Goal: Communication & Community: Answer question/provide support

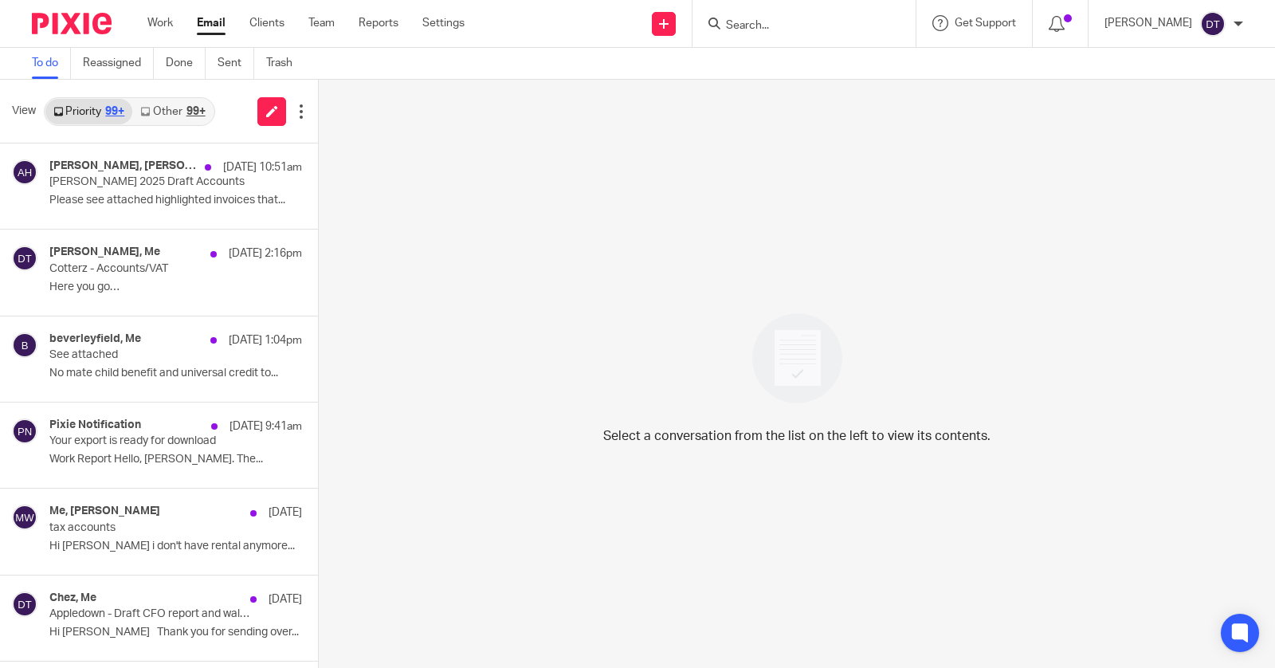
click at [797, 28] on input "Search" at bounding box center [796, 26] width 143 height 14
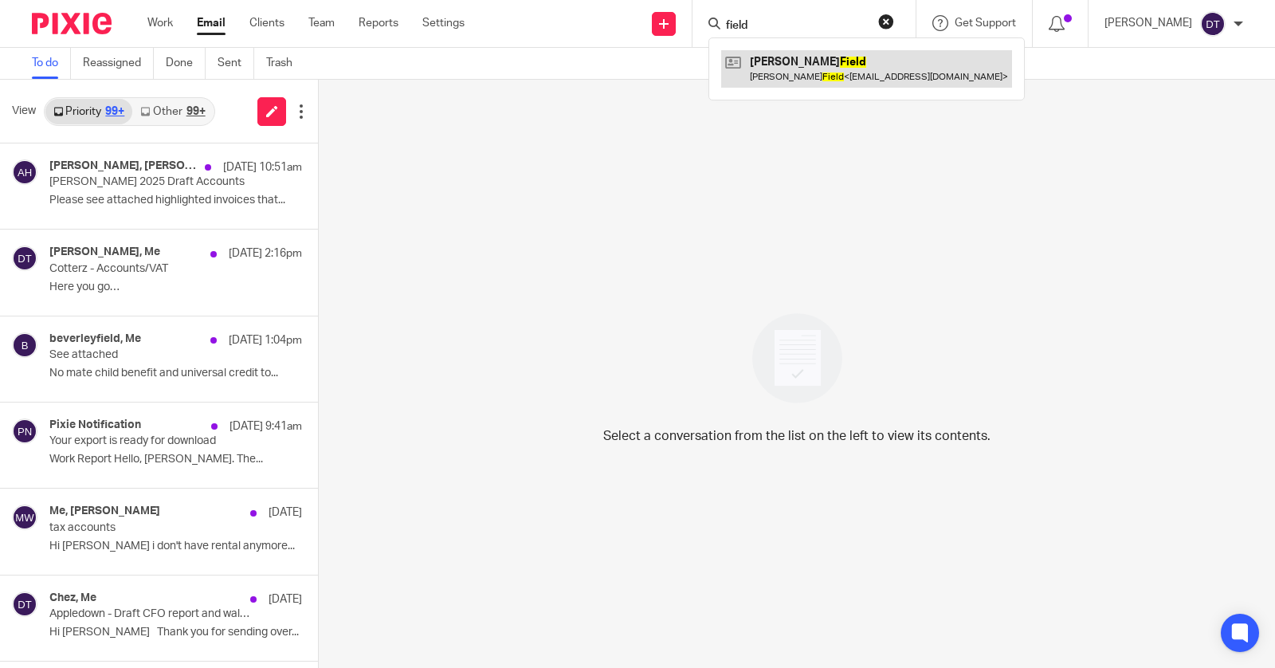
type input "field"
click at [832, 78] on link at bounding box center [866, 68] width 291 height 37
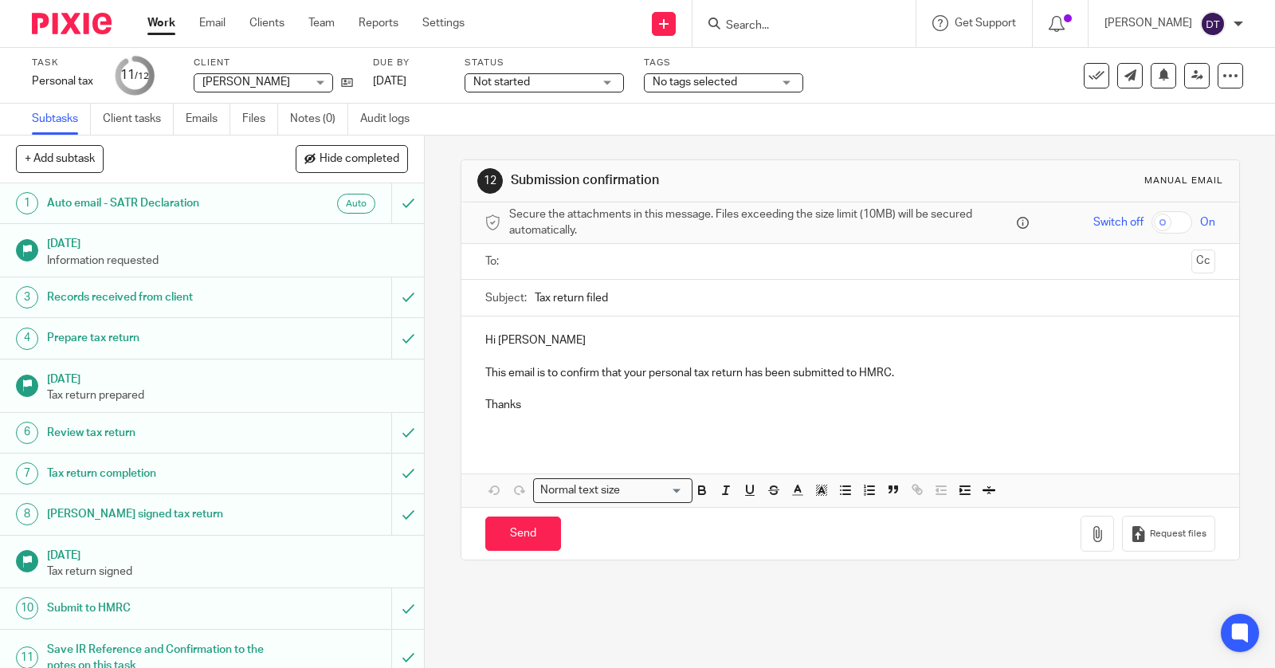
click at [631, 420] on p at bounding box center [850, 422] width 730 height 16
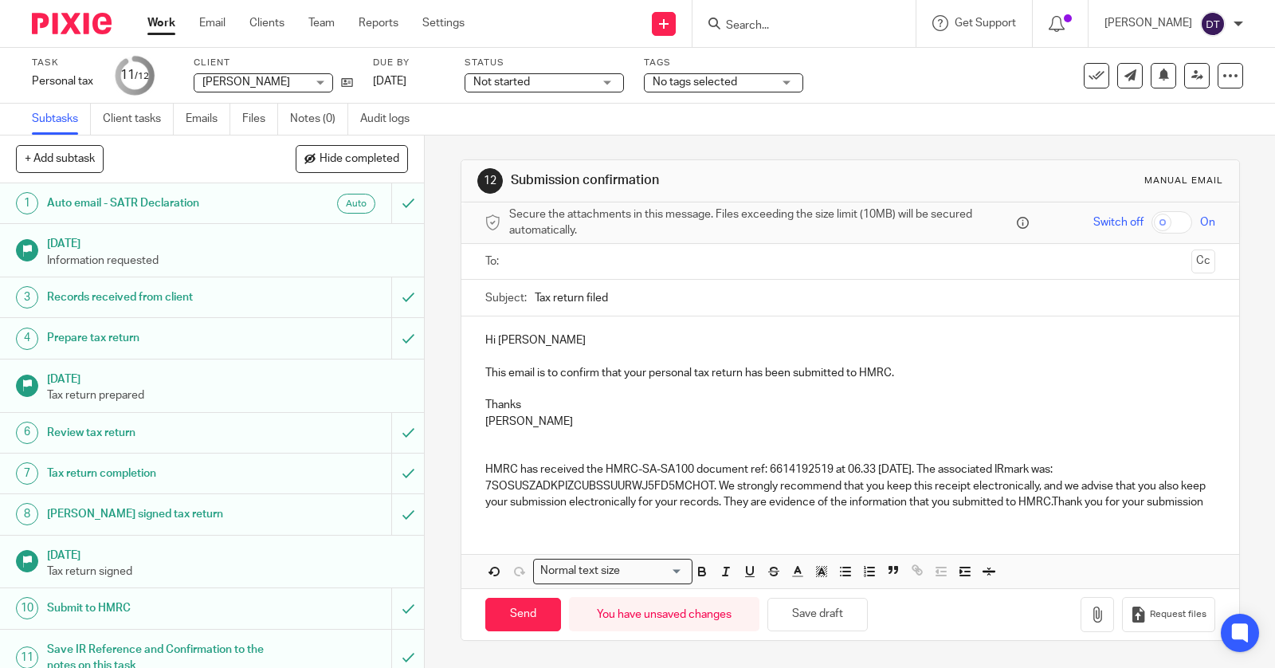
click at [622, 262] on input "text" at bounding box center [850, 262] width 670 height 18
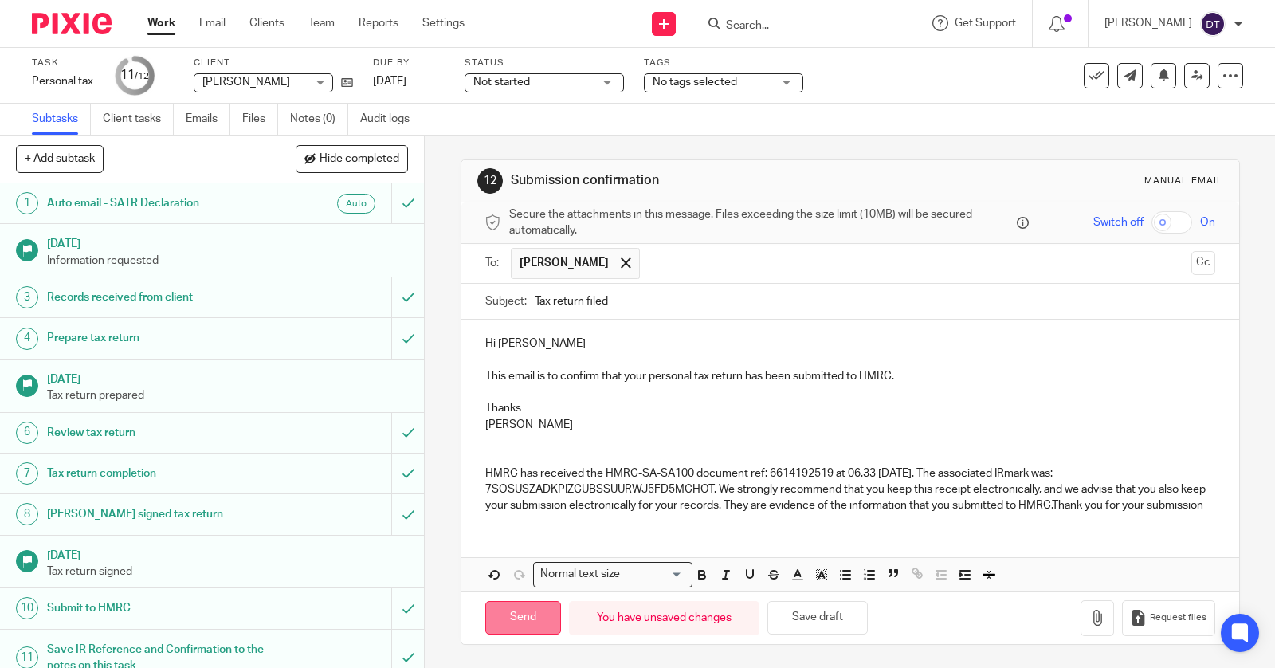
click at [516, 615] on input "Send" at bounding box center [523, 618] width 76 height 34
type input "Sent"
click at [837, 19] on input "Search" at bounding box center [796, 26] width 143 height 14
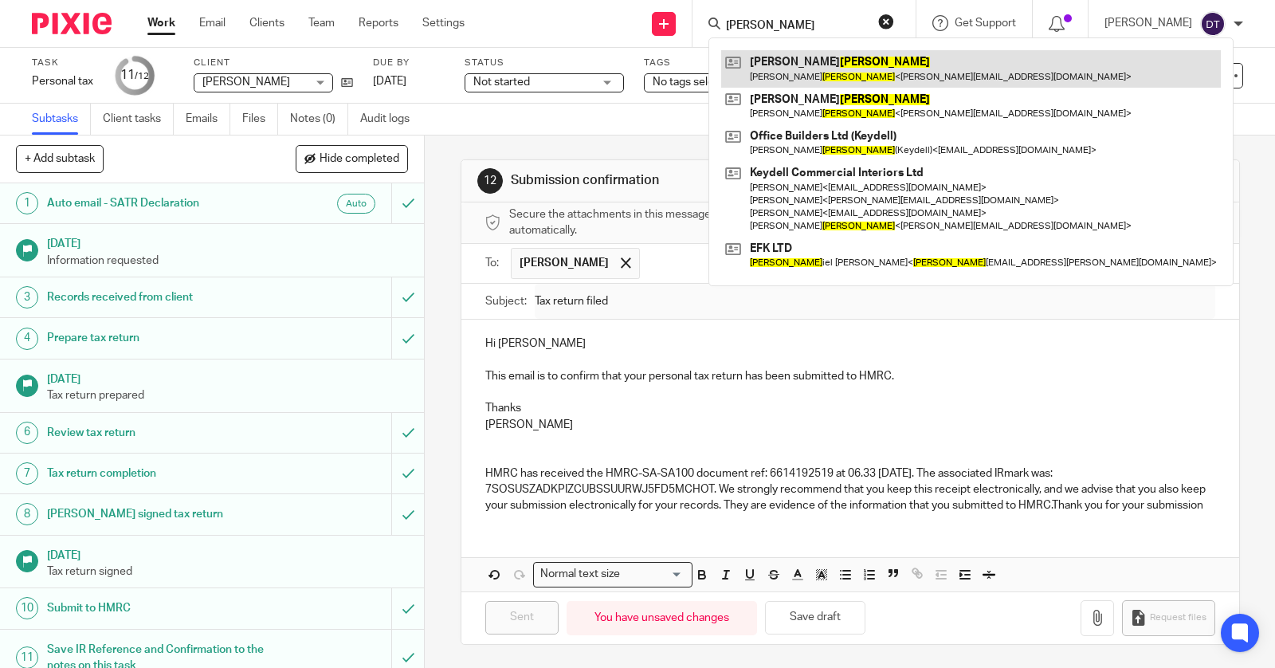
type input "dean"
click at [808, 61] on link at bounding box center [971, 68] width 500 height 37
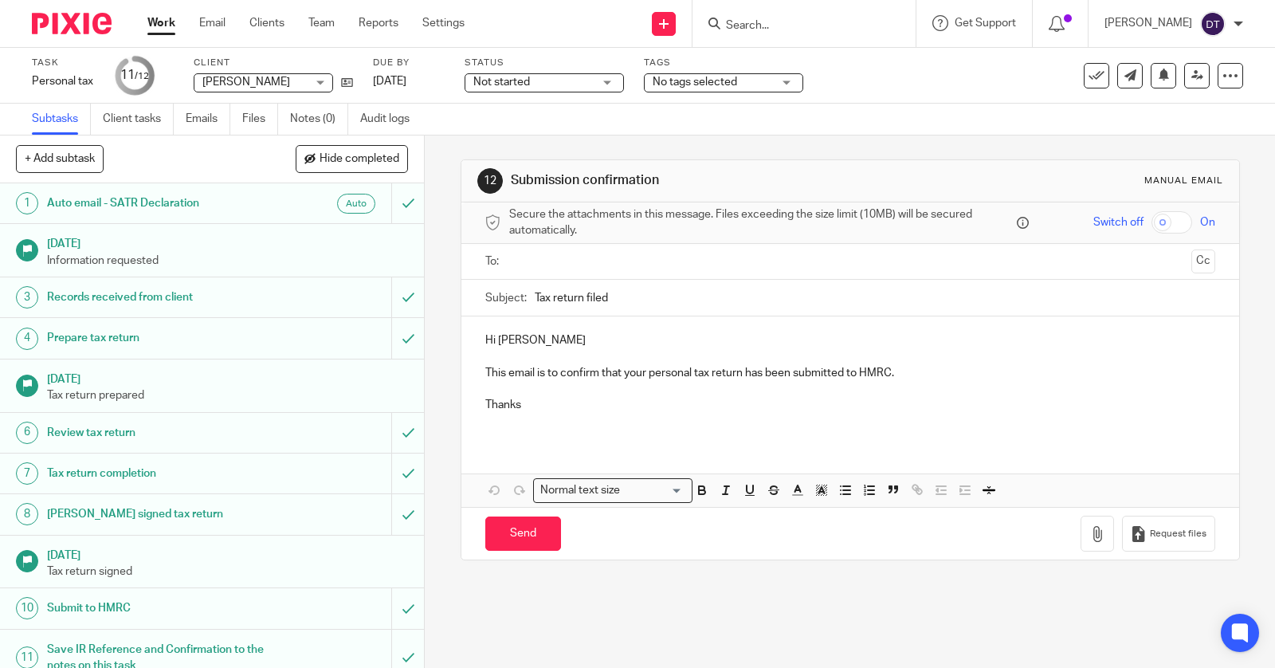
click at [599, 421] on p at bounding box center [850, 422] width 730 height 16
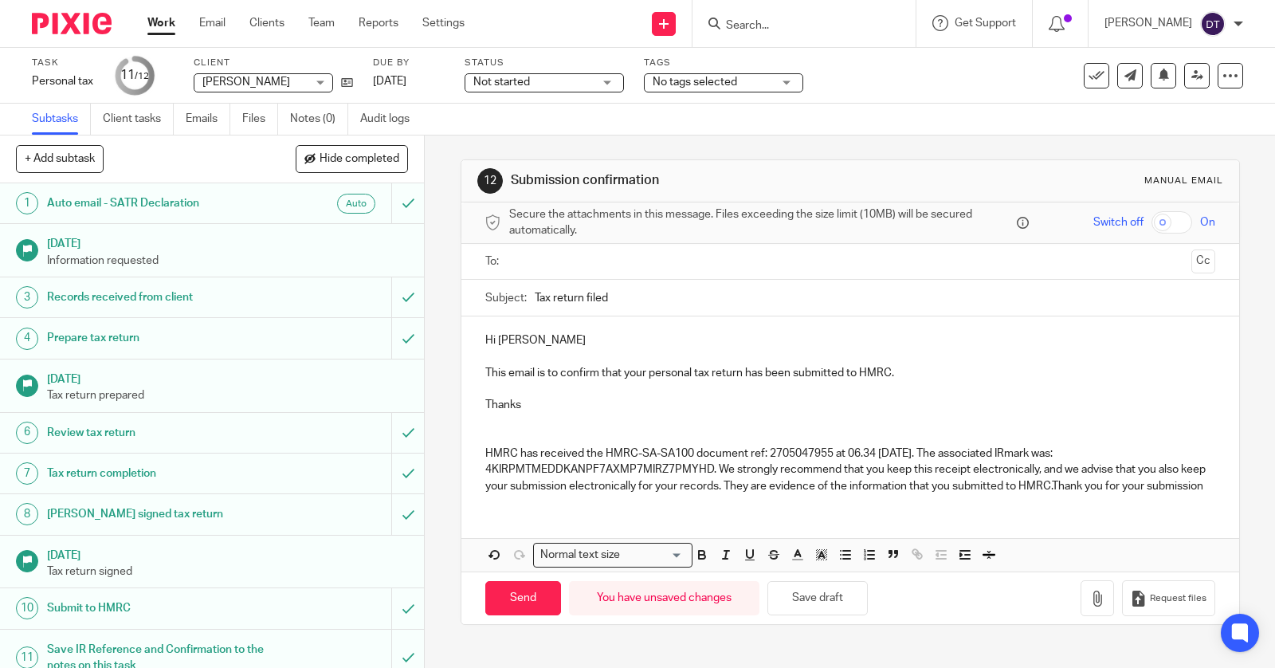
click at [544, 408] on p "Thanks" at bounding box center [850, 405] width 730 height 16
click at [540, 414] on p at bounding box center [850, 422] width 730 height 16
click at [554, 258] on input "text" at bounding box center [850, 262] width 670 height 18
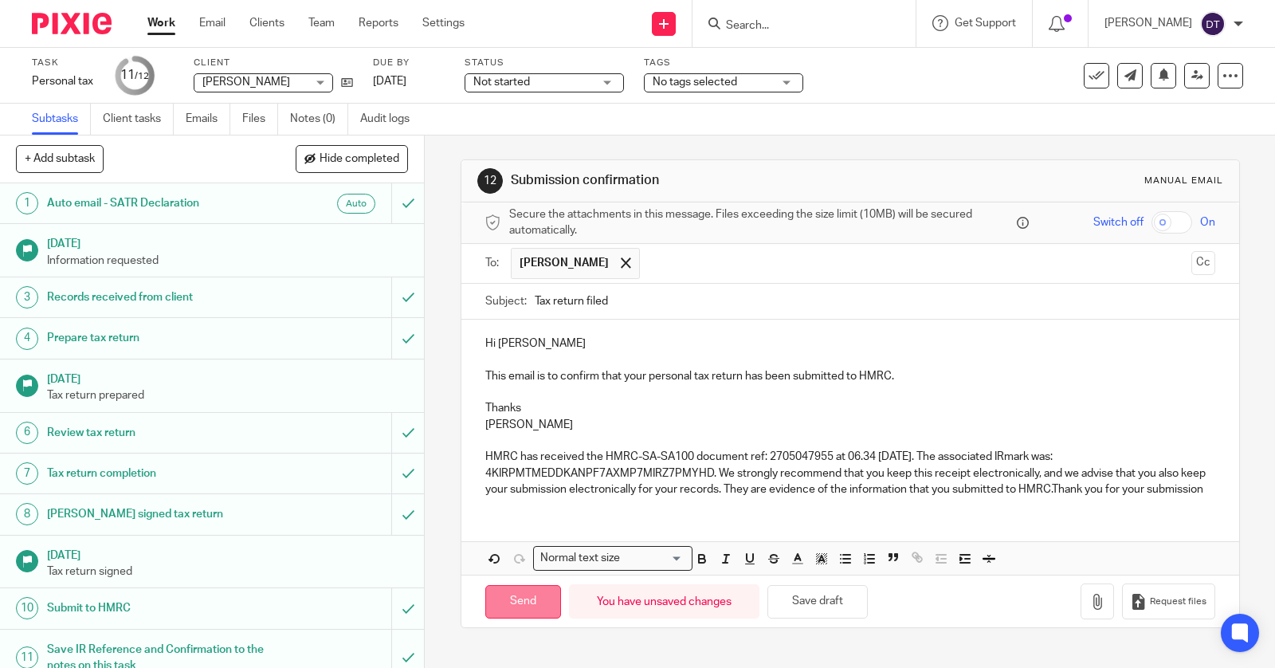
click at [514, 594] on input "Send" at bounding box center [523, 602] width 76 height 34
type input "Sent"
click at [830, 22] on div "Message sent." at bounding box center [949, 46] width 622 height 61
click at [800, 21] on input "Search" at bounding box center [796, 26] width 143 height 14
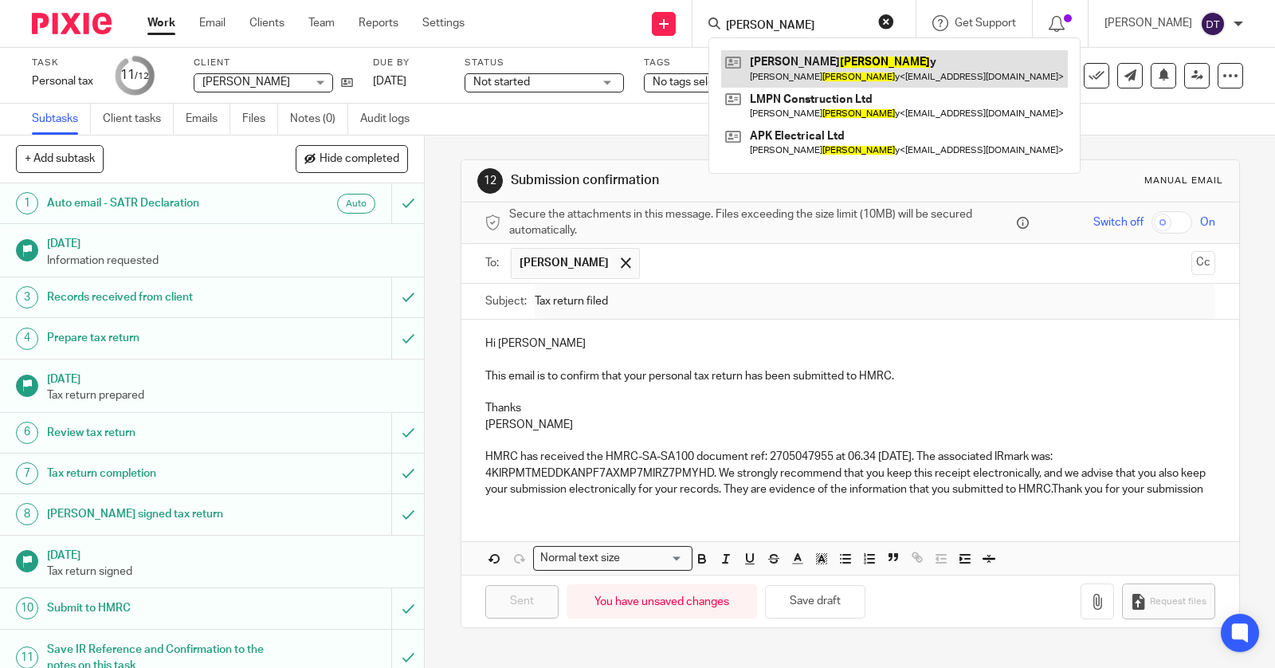
type input "kell"
click at [765, 76] on link at bounding box center [894, 68] width 347 height 37
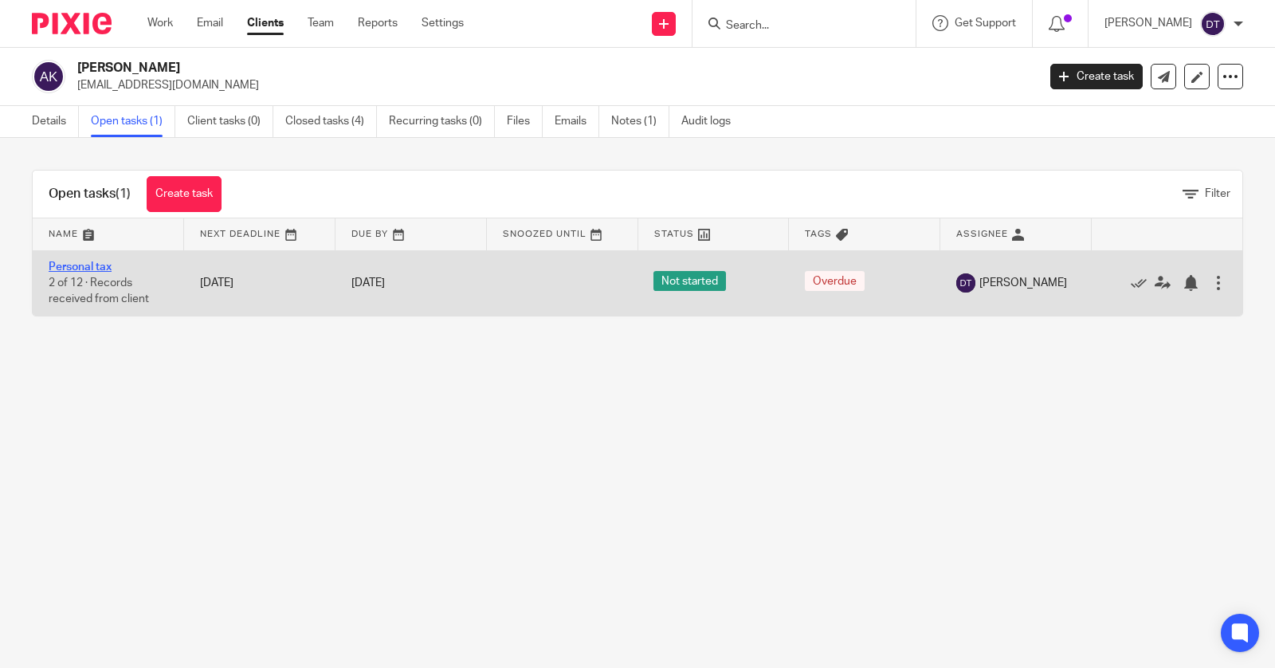
click at [81, 267] on link "Personal tax" at bounding box center [80, 266] width 63 height 11
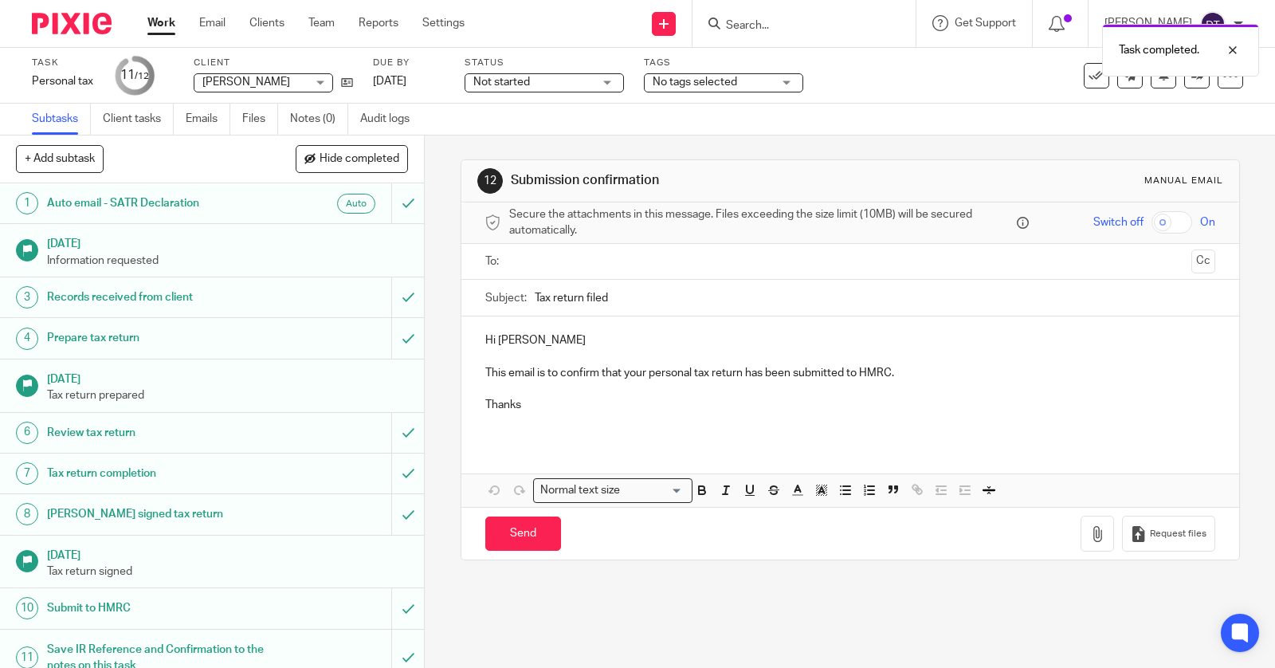
click at [530, 445] on div "Hi [PERSON_NAME] This email is to confirm that your personal tax return has bee…" at bounding box center [851, 411] width 778 height 191
click at [548, 414] on p at bounding box center [850, 422] width 730 height 16
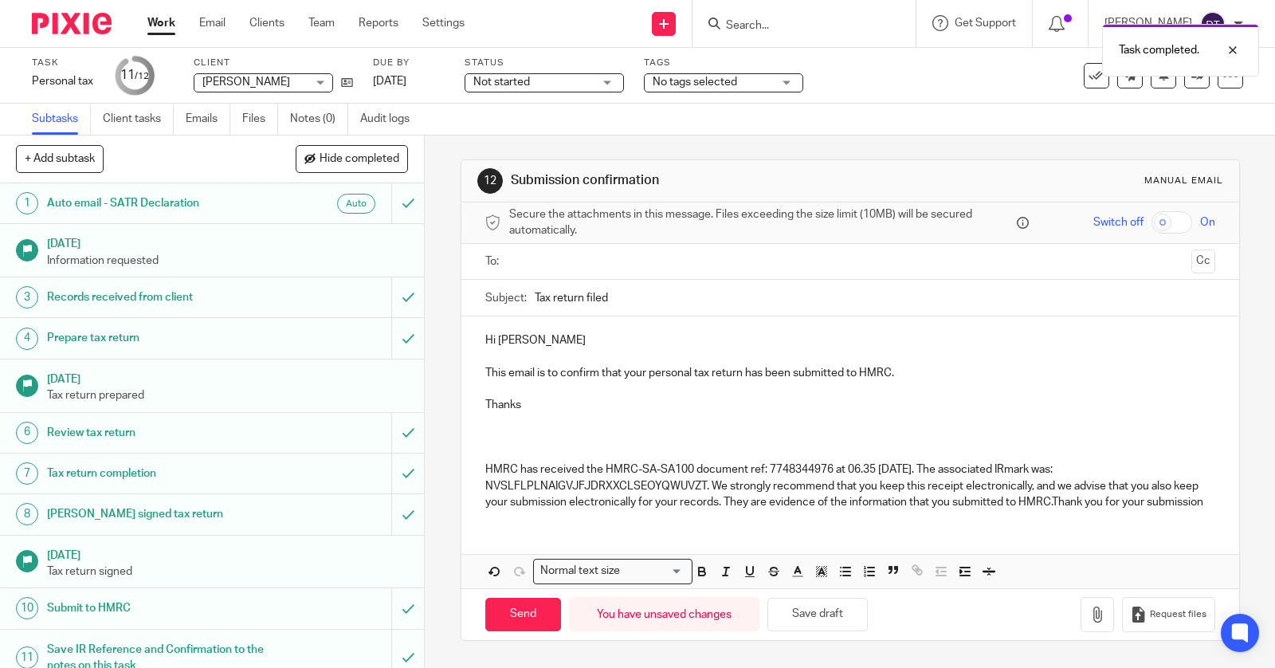
click at [557, 260] on input "text" at bounding box center [850, 262] width 670 height 18
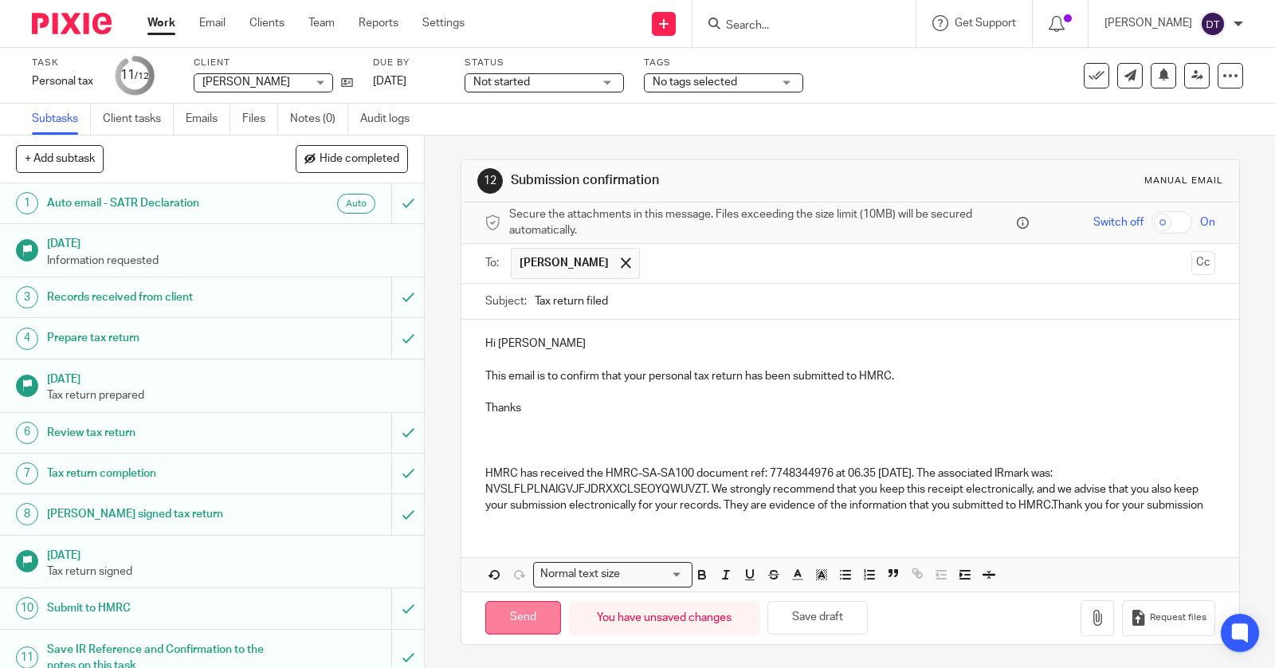
click at [508, 606] on input "Send" at bounding box center [523, 618] width 76 height 34
type input "Sent"
click at [815, 19] on input "Search" at bounding box center [796, 26] width 143 height 14
type input "j"
type input "hall"
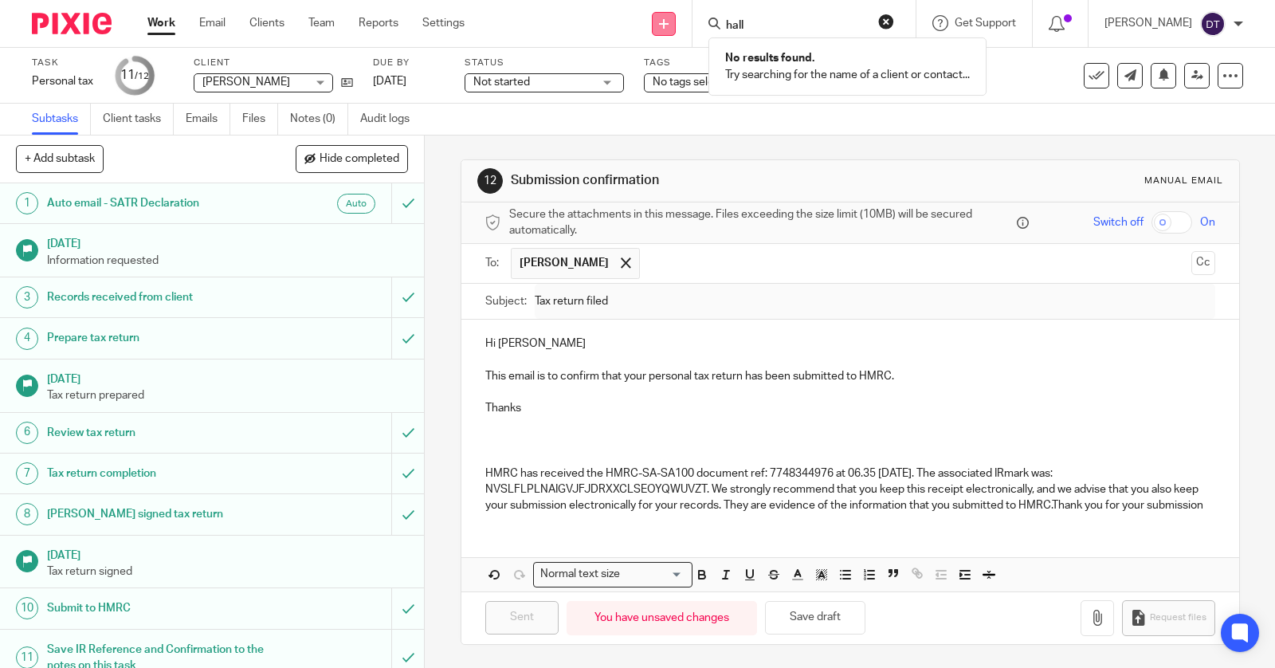
drag, startPoint x: 775, startPoint y: 25, endPoint x: 682, endPoint y: 14, distance: 93.1
click at [682, 14] on div "Send new email Create task Add client hall No results found. Try searching for …" at bounding box center [882, 23] width 787 height 47
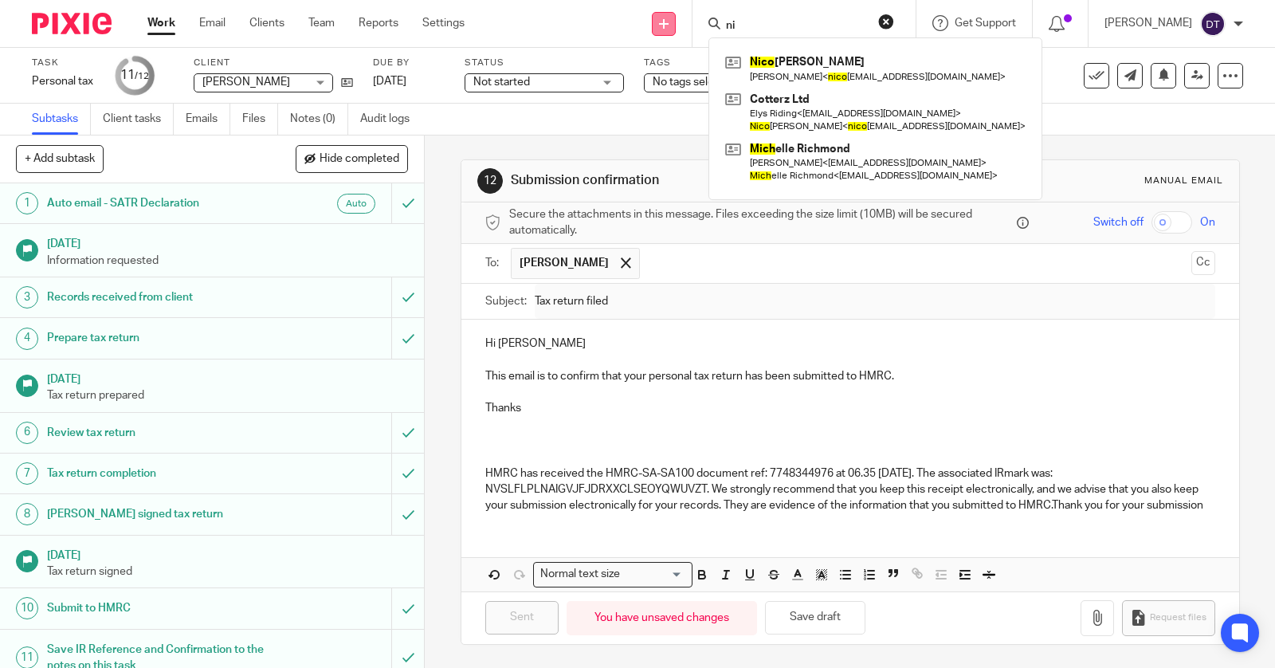
type input "n"
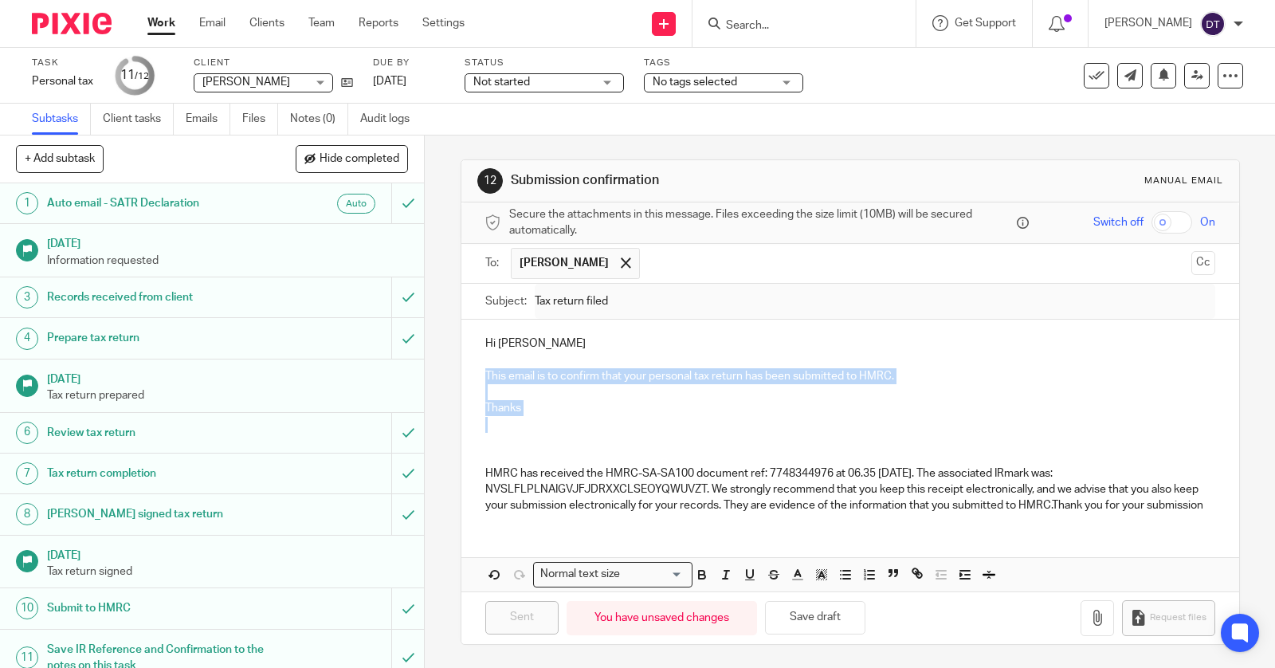
drag, startPoint x: 485, startPoint y: 369, endPoint x: 546, endPoint y: 418, distance: 77.7
click at [546, 418] on div "Hi [PERSON_NAME] This email is to confirm that your personal tax return has bee…" at bounding box center [851, 423] width 778 height 206
copy div "This email is to confirm that your personal tax return has been submitted to HM…"
